Goal: Task Accomplishment & Management: Use online tool/utility

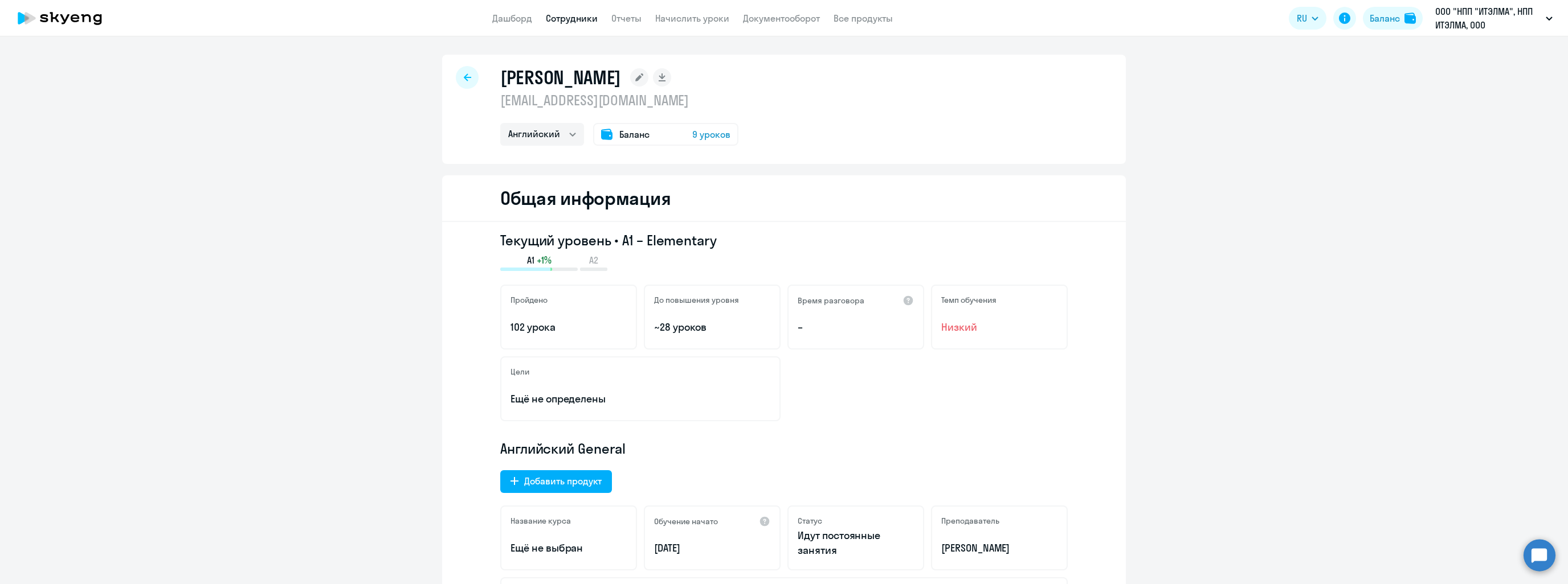
select select "english"
click at [639, 22] on link "Отчеты" at bounding box center [626, 19] width 30 height 12
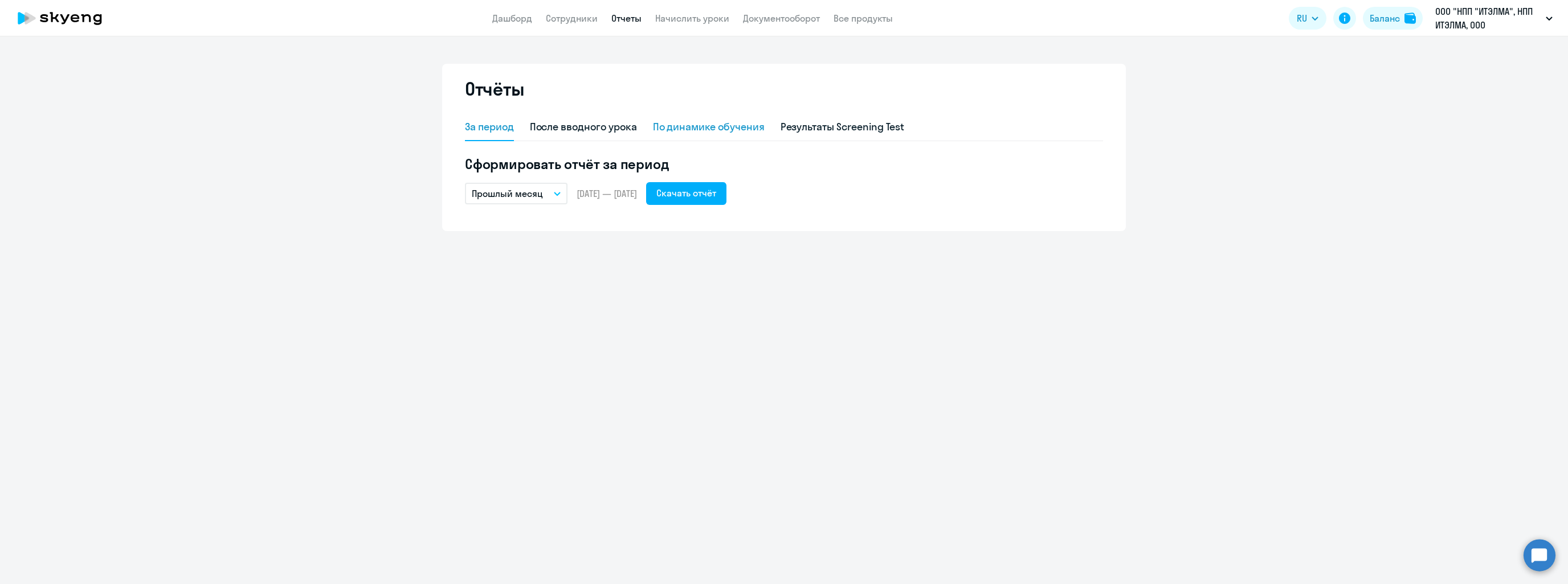
click at [731, 124] on div "По динамике обучения" at bounding box center [708, 126] width 111 height 15
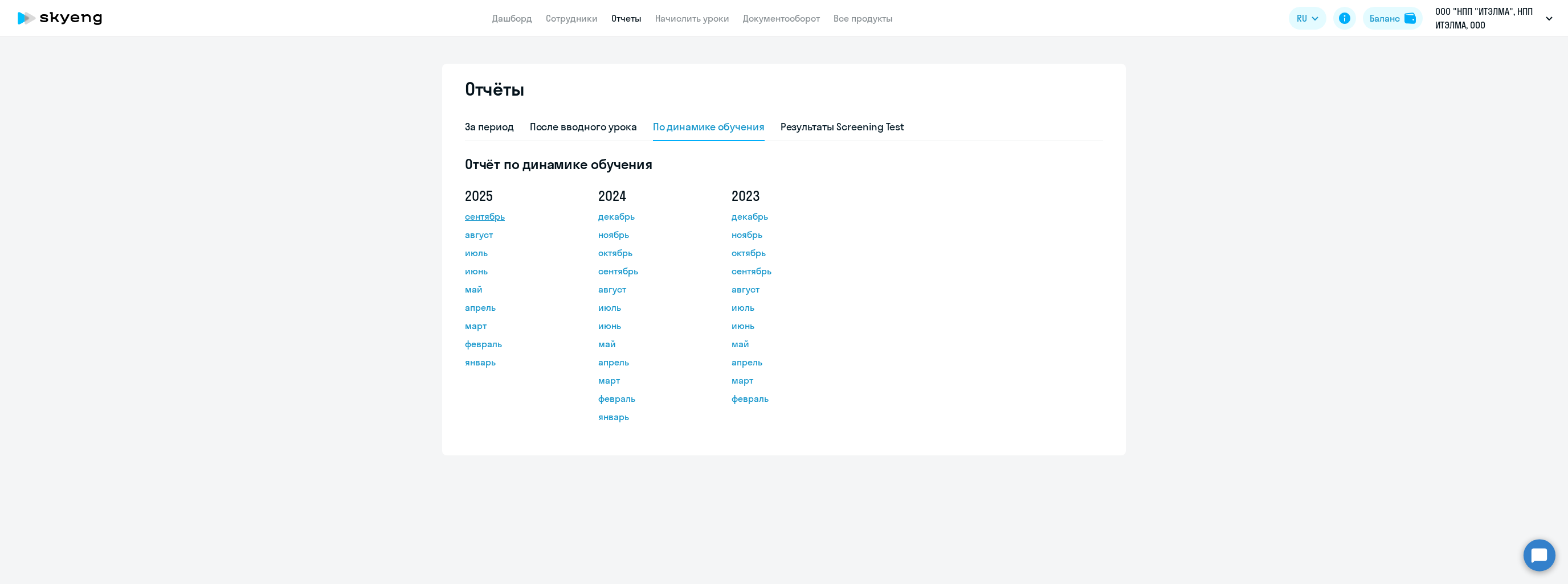
click at [476, 222] on link "сентябрь" at bounding box center [516, 217] width 103 height 14
